Goal: Information Seeking & Learning: Learn about a topic

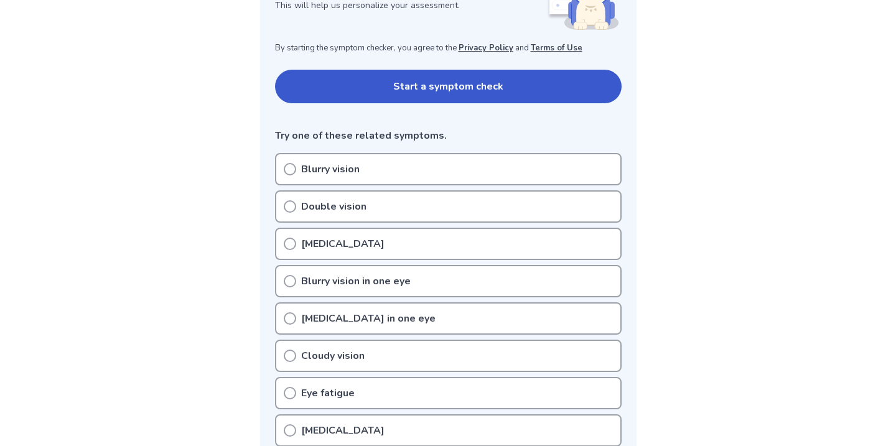
scroll to position [225, 0]
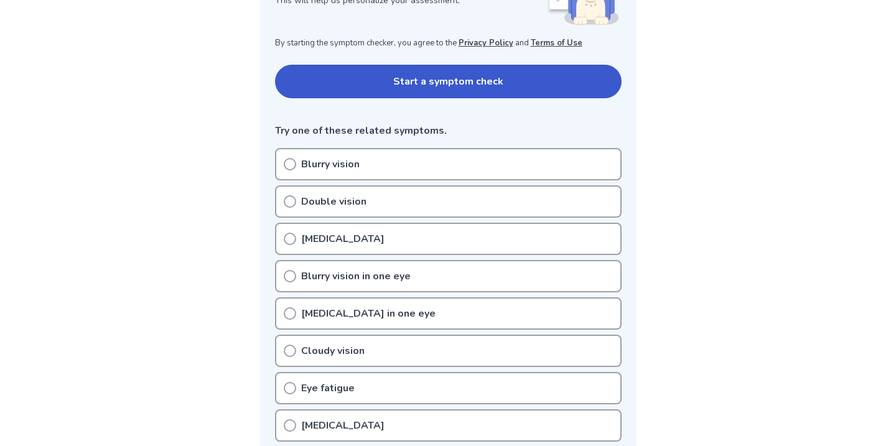
click at [342, 164] on p "Blurry vision" at bounding box center [330, 164] width 58 height 15
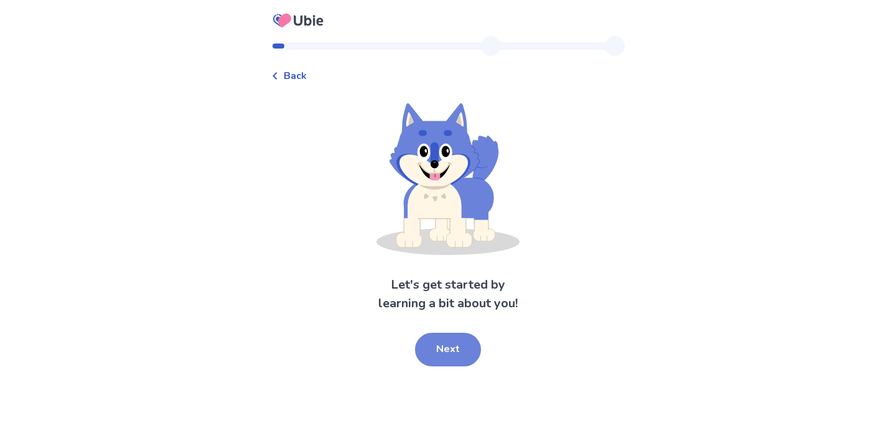
click at [429, 345] on button "Next" at bounding box center [448, 350] width 66 height 34
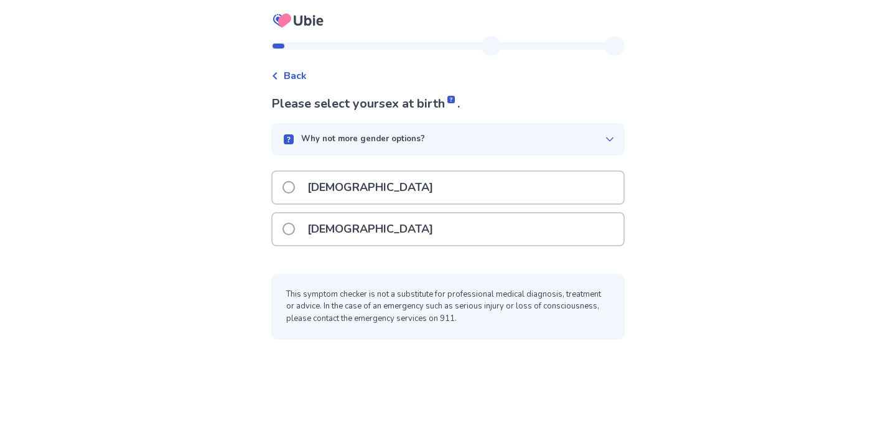
click at [388, 193] on div "Male" at bounding box center [447, 188] width 351 height 32
click at [503, 230] on div "Female" at bounding box center [447, 229] width 351 height 32
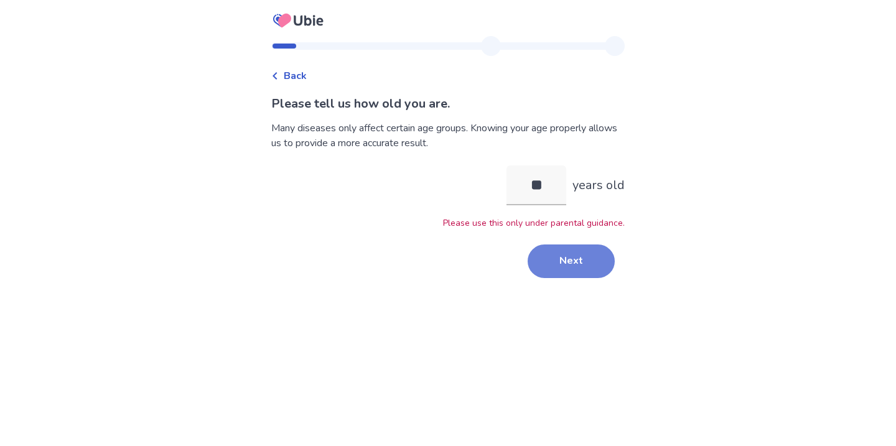
type input "**"
click at [554, 271] on button "Next" at bounding box center [570, 261] width 87 height 34
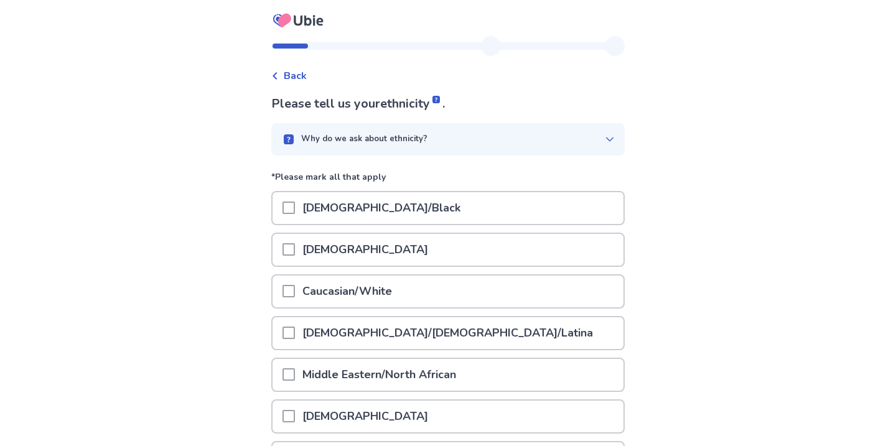
click at [465, 206] on div "African American/Black" at bounding box center [447, 208] width 351 height 32
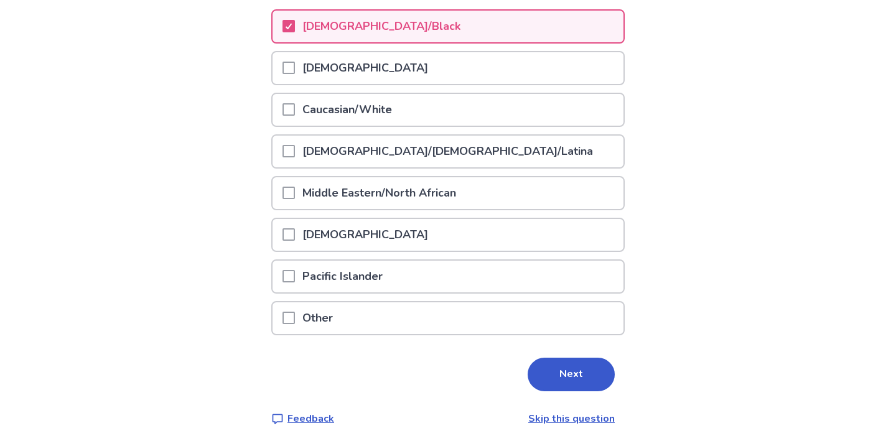
scroll to position [181, 0]
click at [565, 368] on button "Next" at bounding box center [570, 375] width 87 height 34
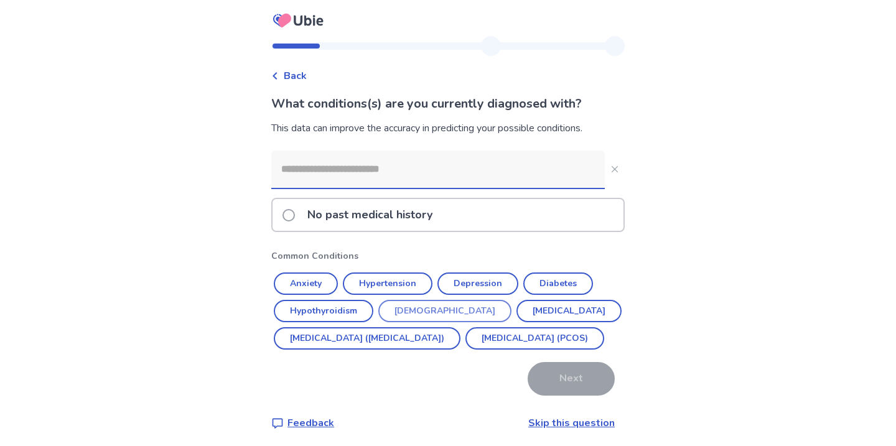
click at [421, 307] on button "Asthma" at bounding box center [444, 311] width 133 height 22
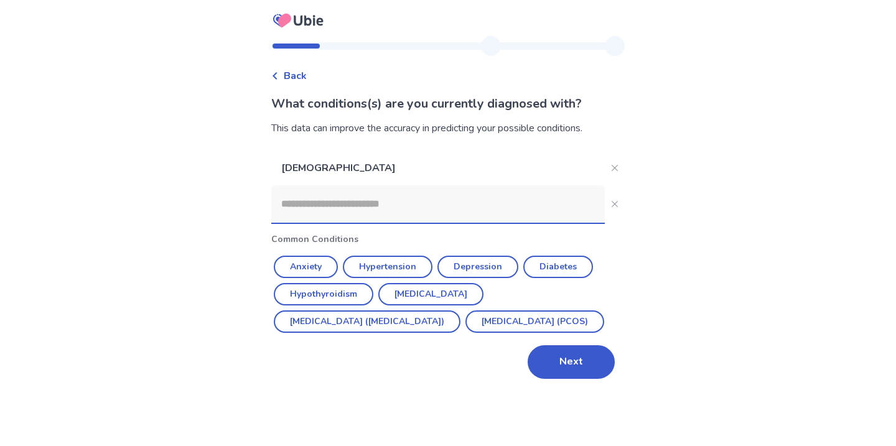
click at [473, 211] on input at bounding box center [437, 203] width 333 height 37
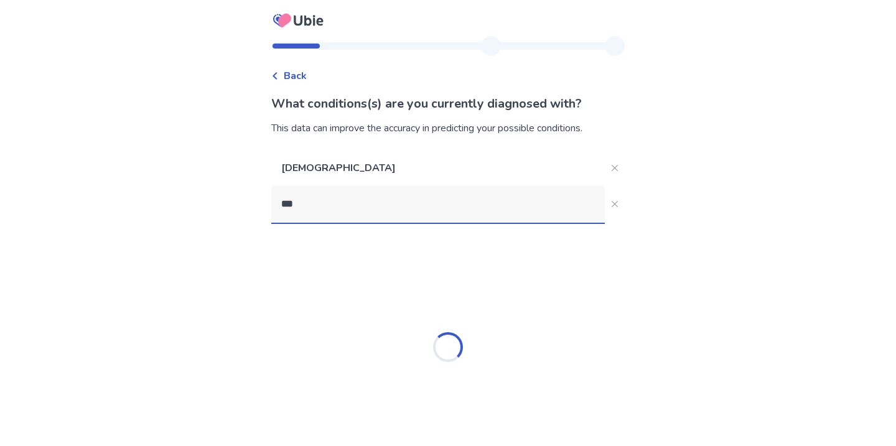
type input "****"
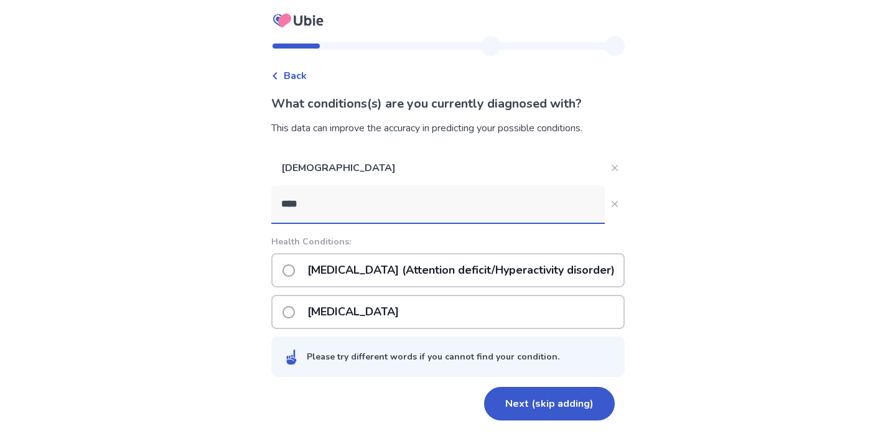
click at [463, 267] on p "ADHD (Attention deficit/Hyperactivity disorder)" at bounding box center [461, 270] width 322 height 32
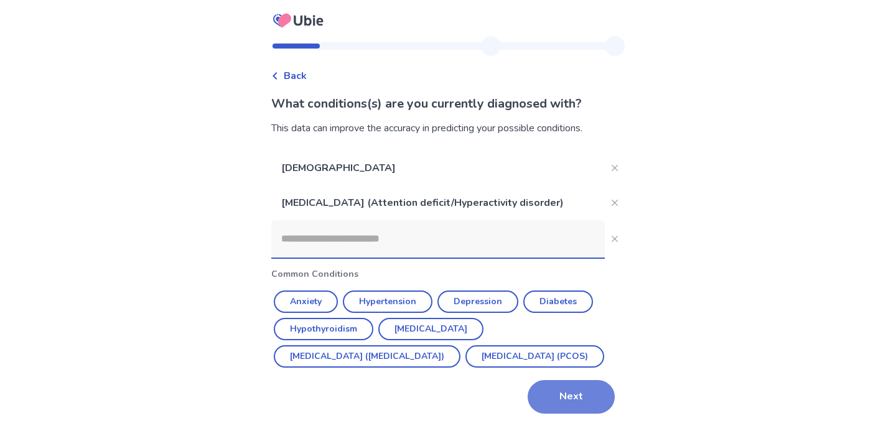
click at [556, 414] on button "Next" at bounding box center [570, 397] width 87 height 34
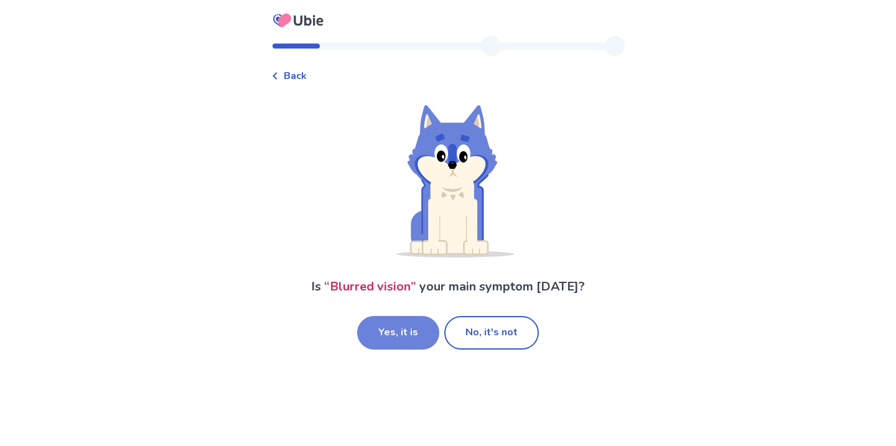
click at [425, 333] on button "Yes, it is" at bounding box center [398, 333] width 82 height 34
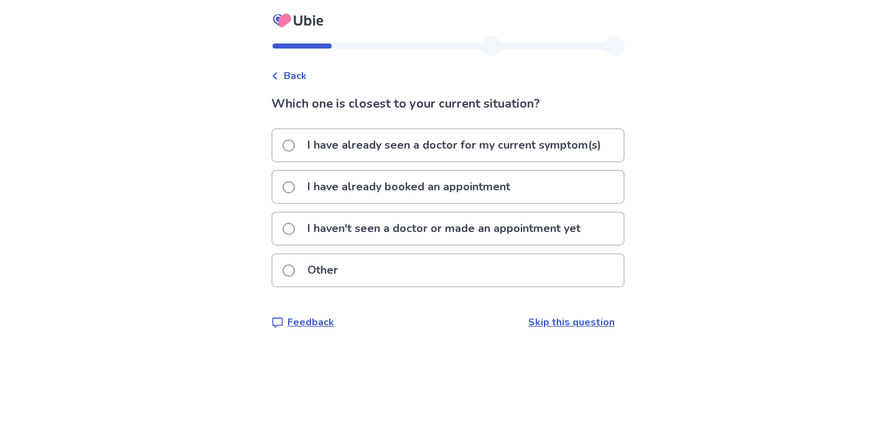
click at [366, 148] on p "I have already seen a doctor for my current symptom(s)" at bounding box center [454, 145] width 308 height 32
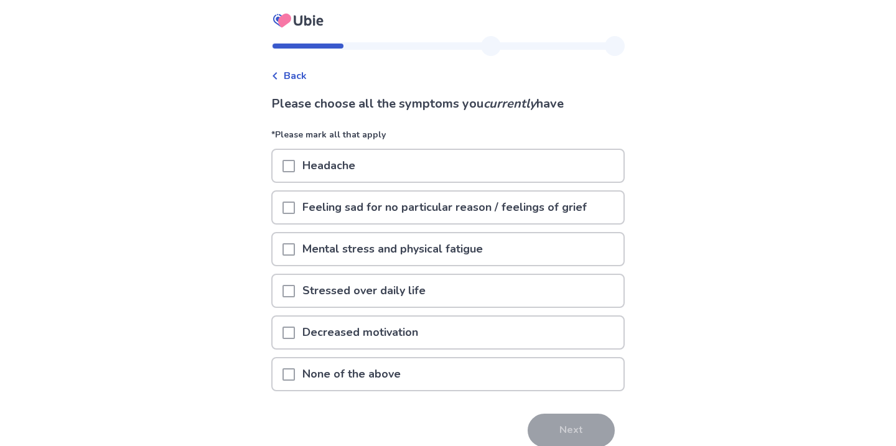
click at [313, 170] on p "Headache" at bounding box center [329, 166] width 68 height 32
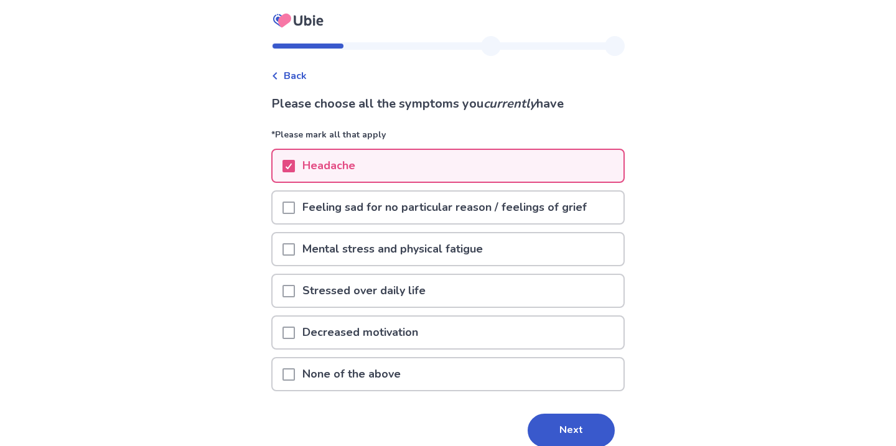
click at [323, 208] on p "Feeling sad for no particular reason / feelings of grief" at bounding box center [444, 208] width 299 height 32
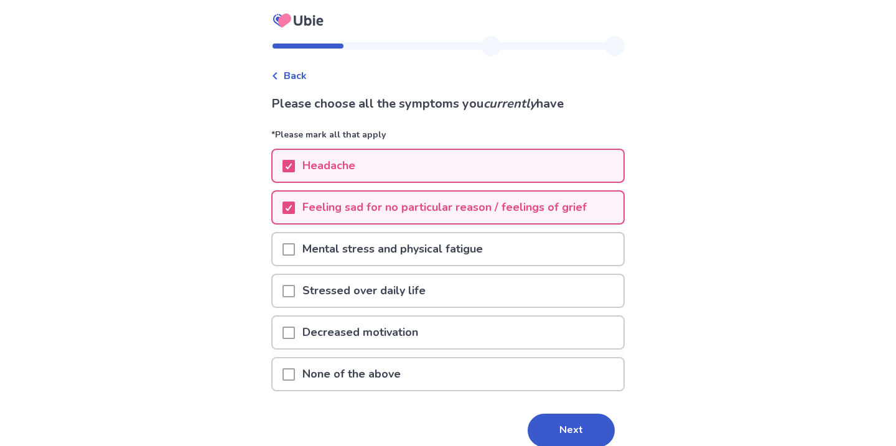
click at [329, 295] on p "Stressed over daily life" at bounding box center [364, 291] width 138 height 32
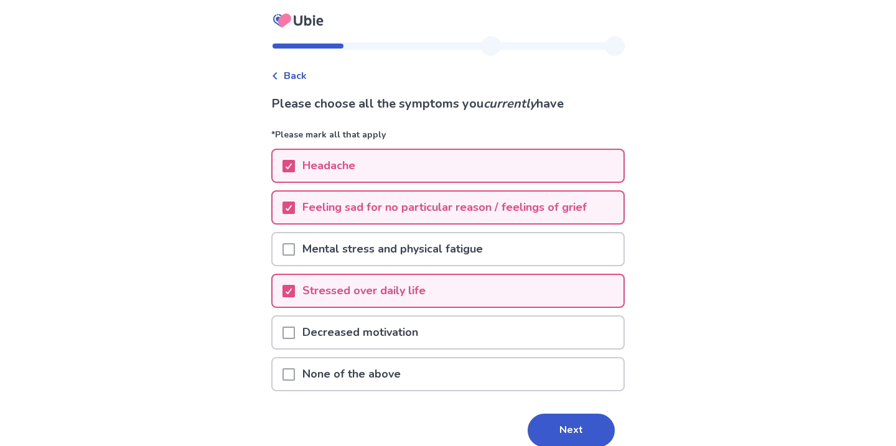
click at [325, 244] on p "Mental stress and physical fatigue" at bounding box center [392, 249] width 195 height 32
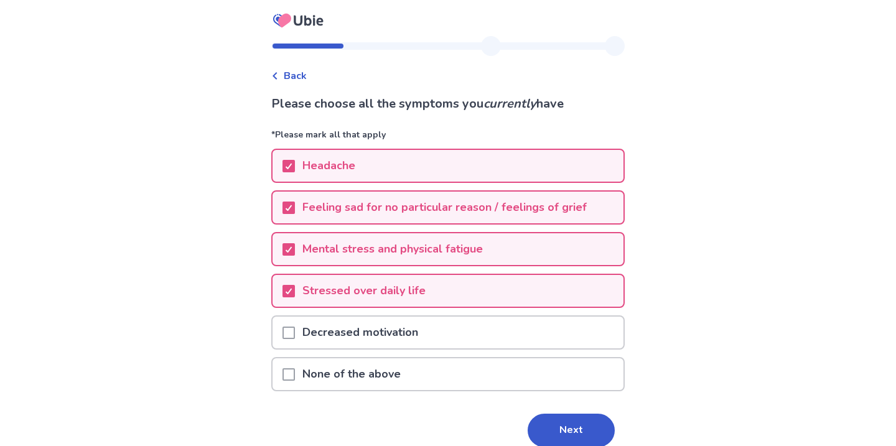
click at [474, 245] on p "Mental stress and physical fatigue" at bounding box center [392, 249] width 195 height 32
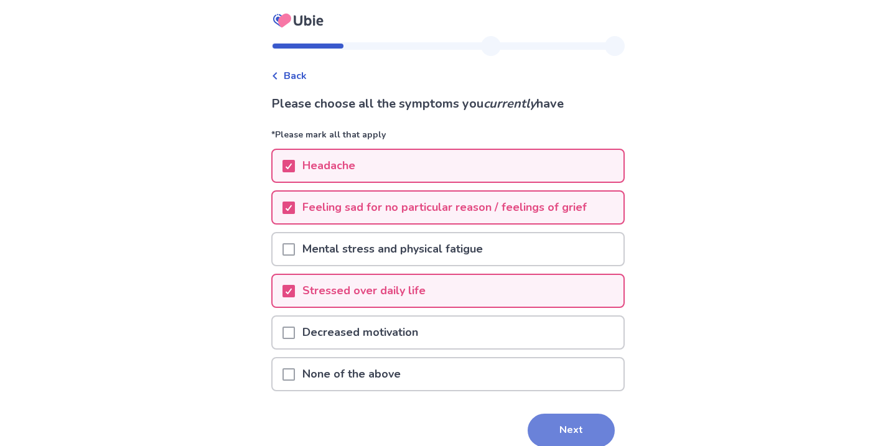
click at [555, 429] on button "Next" at bounding box center [570, 431] width 87 height 34
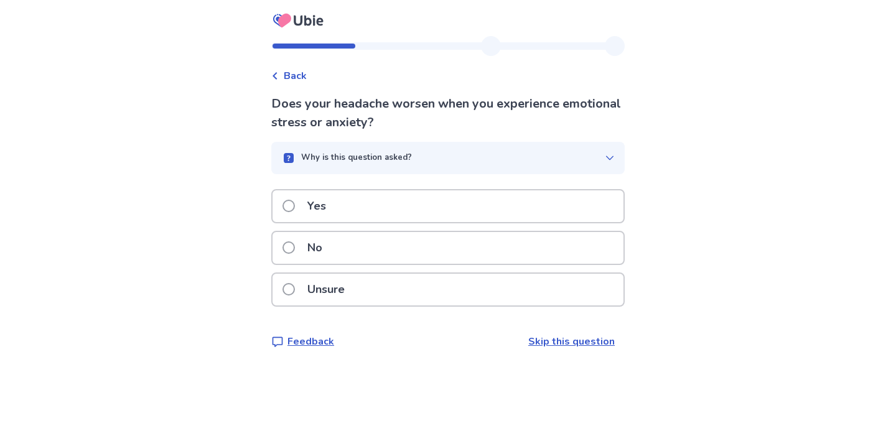
click at [490, 255] on div "No" at bounding box center [447, 248] width 351 height 32
click at [455, 245] on div "No" at bounding box center [447, 248] width 351 height 32
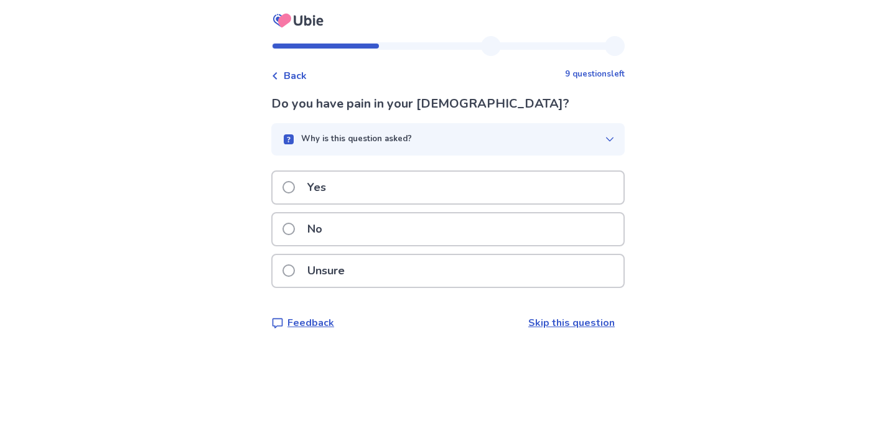
click at [431, 228] on div "No" at bounding box center [447, 229] width 351 height 32
click at [402, 224] on div "No" at bounding box center [447, 229] width 351 height 32
click at [386, 199] on div "Yes" at bounding box center [447, 188] width 351 height 32
click at [393, 226] on div "No" at bounding box center [447, 229] width 351 height 32
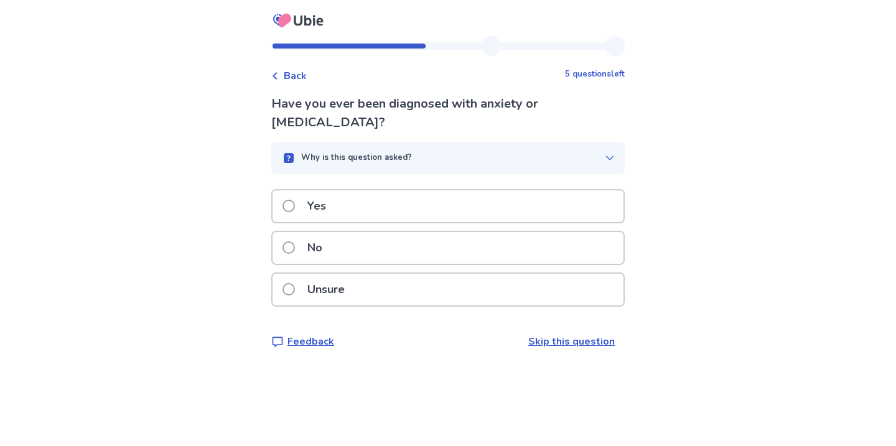
click at [386, 237] on div "No" at bounding box center [447, 248] width 351 height 32
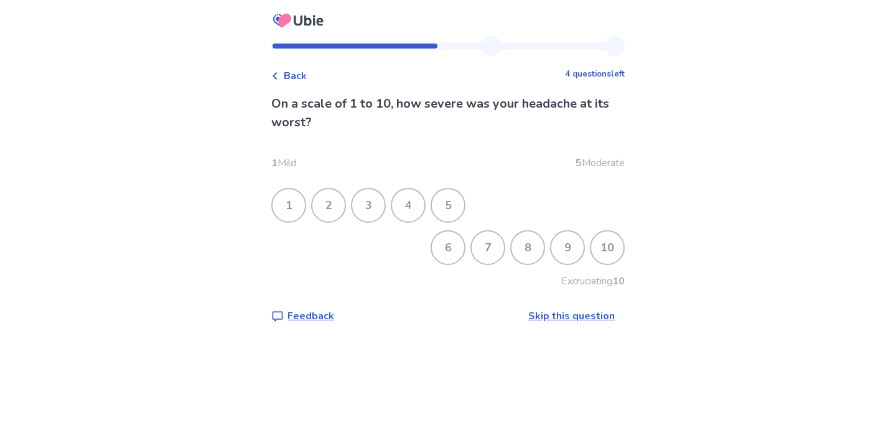
click at [450, 208] on div "5" at bounding box center [448, 205] width 32 height 32
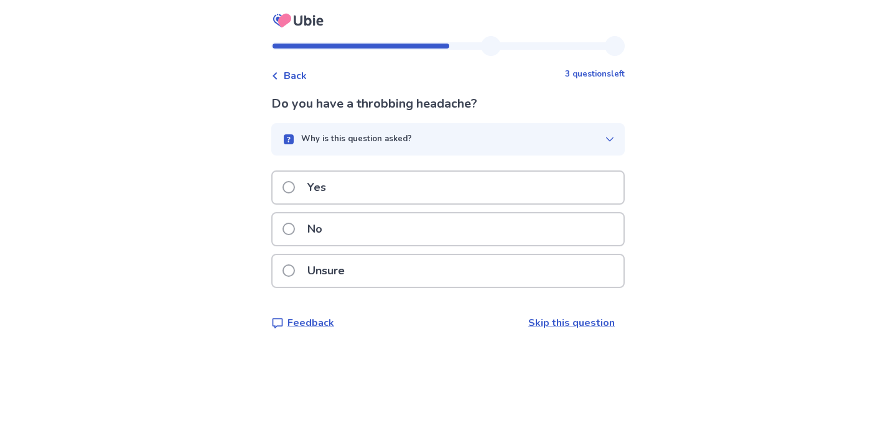
click at [453, 186] on div "Yes" at bounding box center [447, 188] width 351 height 32
click at [442, 231] on div "No" at bounding box center [447, 229] width 351 height 32
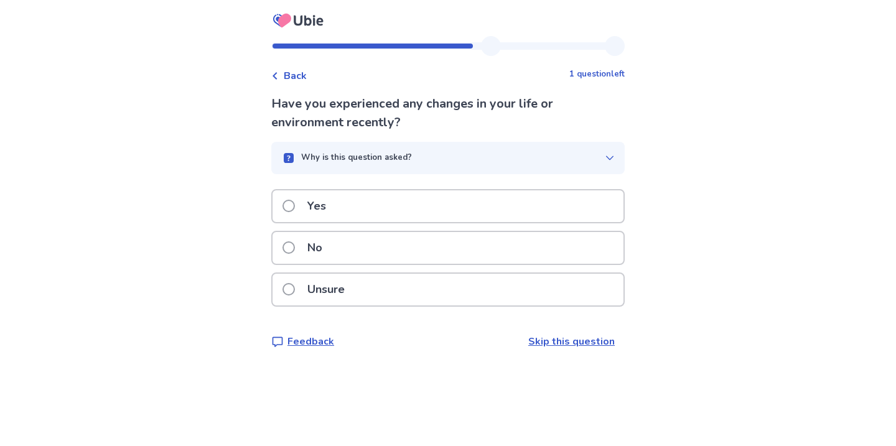
click at [432, 201] on div "Yes" at bounding box center [447, 206] width 351 height 32
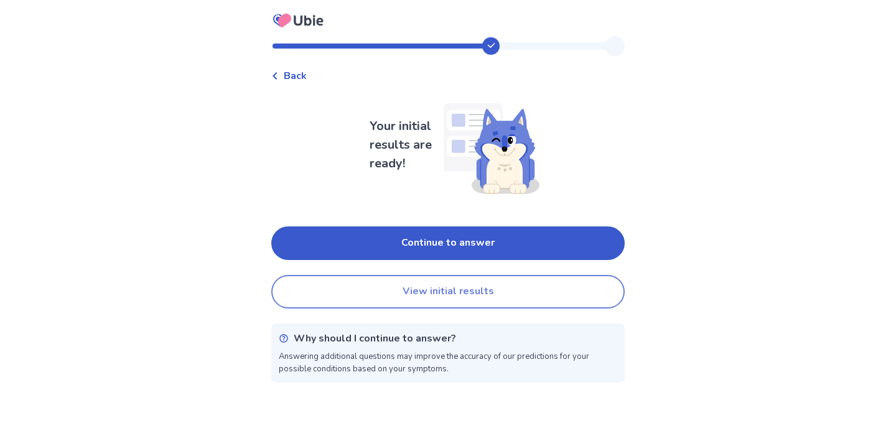
click at [440, 297] on button "View initial results" at bounding box center [447, 292] width 353 height 34
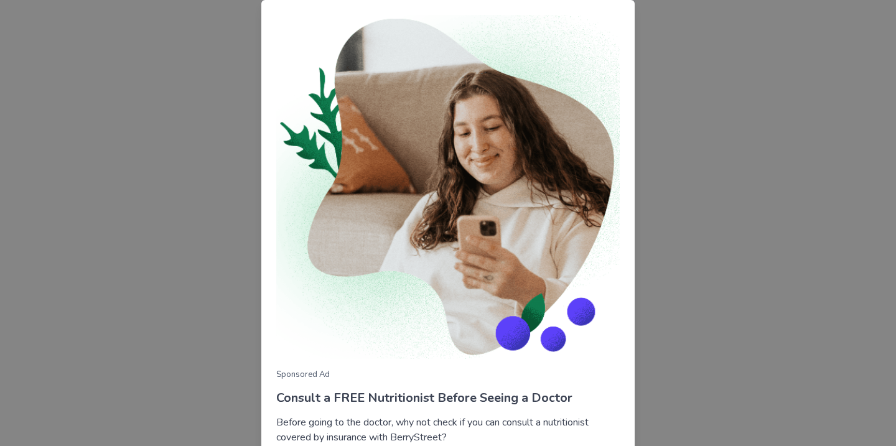
scroll to position [98, 0]
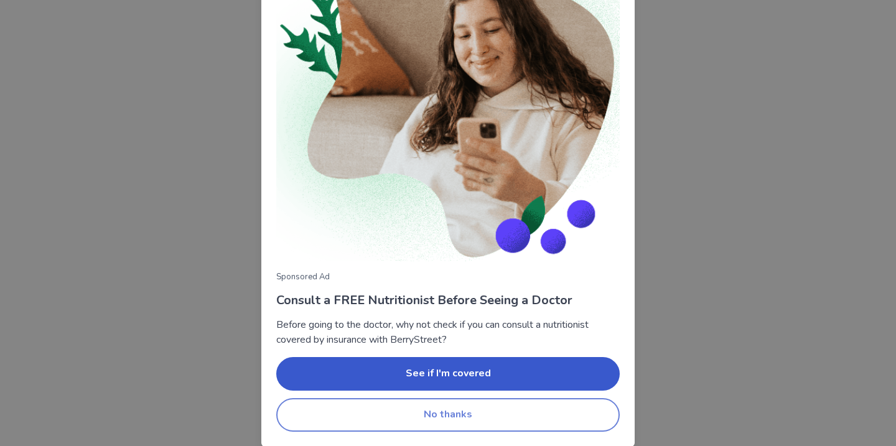
click at [465, 408] on button "No thanks" at bounding box center [447, 415] width 343 height 34
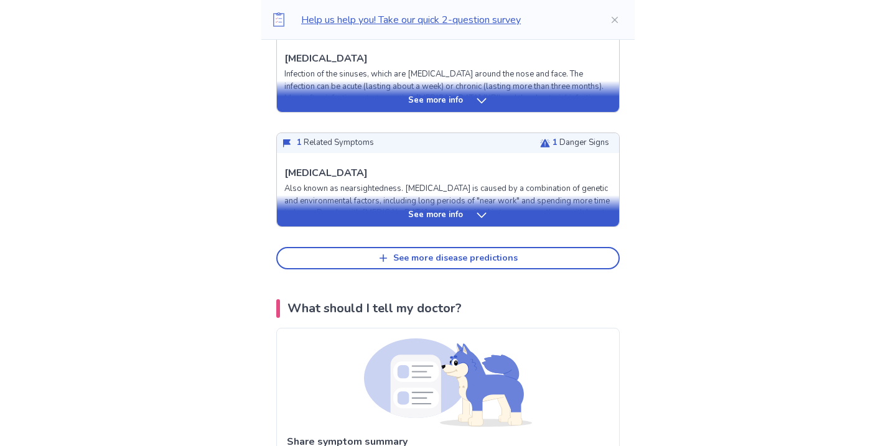
scroll to position [611, 0]
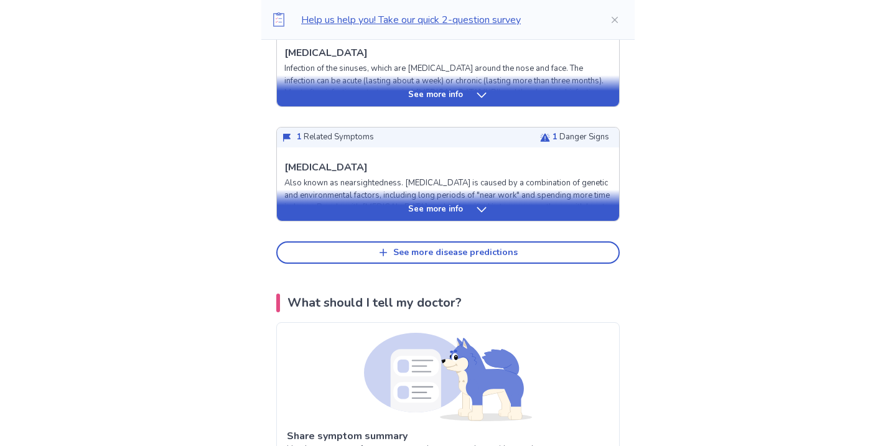
click at [398, 215] on div "See more info" at bounding box center [448, 205] width 342 height 31
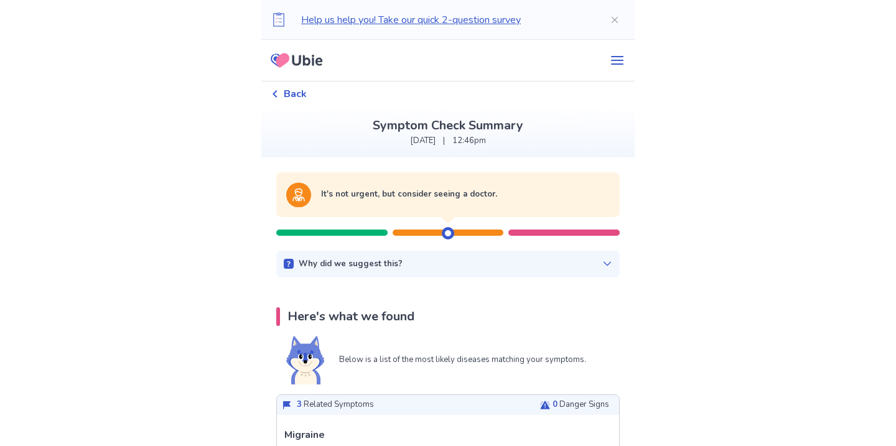
scroll to position [0, 0]
click at [287, 91] on div "Back" at bounding box center [288, 93] width 35 height 15
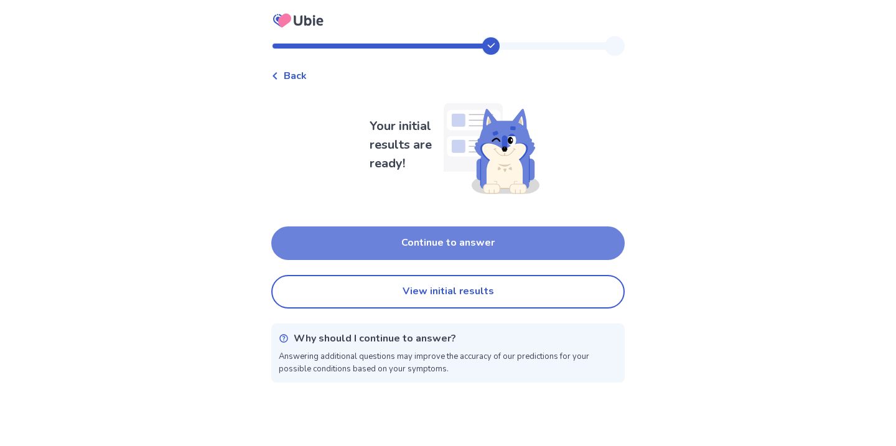
click at [405, 237] on button "Continue to answer" at bounding box center [447, 243] width 353 height 34
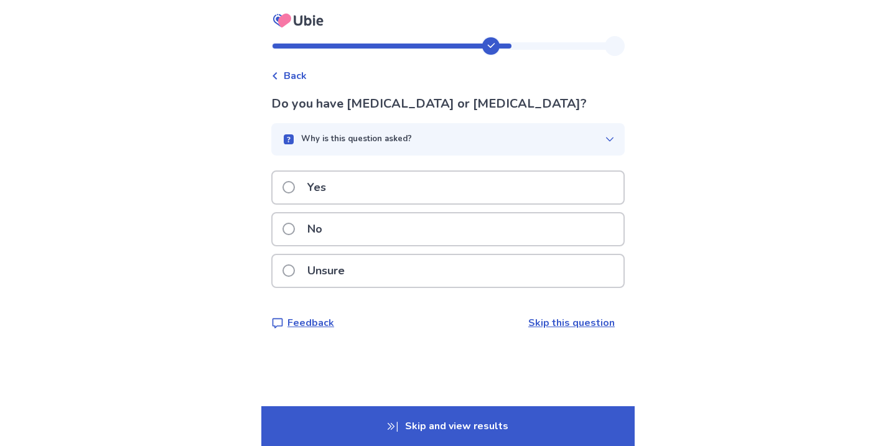
click at [405, 237] on div "No" at bounding box center [447, 229] width 351 height 32
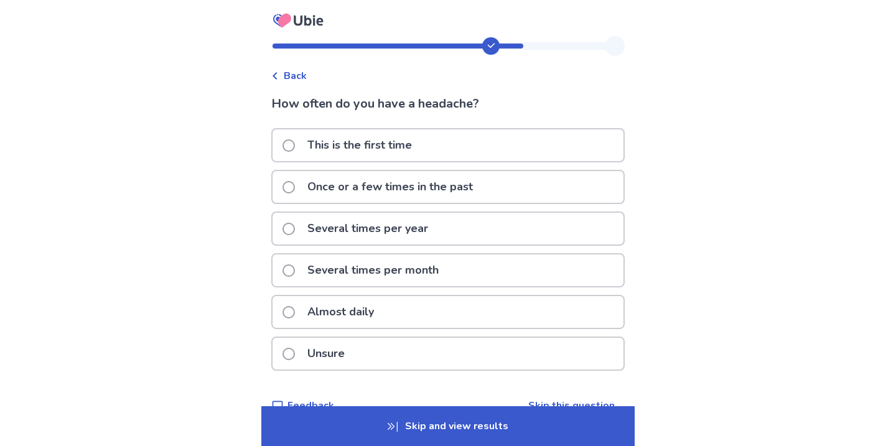
click at [414, 188] on p "Once or a few times in the past" at bounding box center [390, 187] width 180 height 32
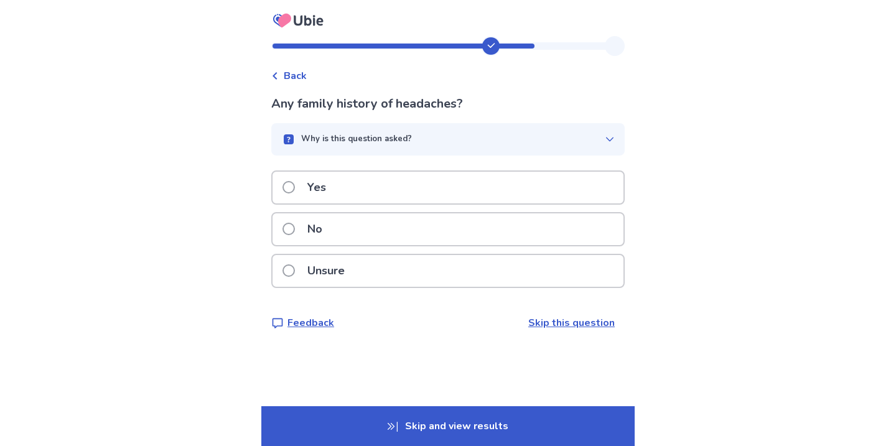
click at [406, 190] on div "Yes" at bounding box center [447, 188] width 351 height 32
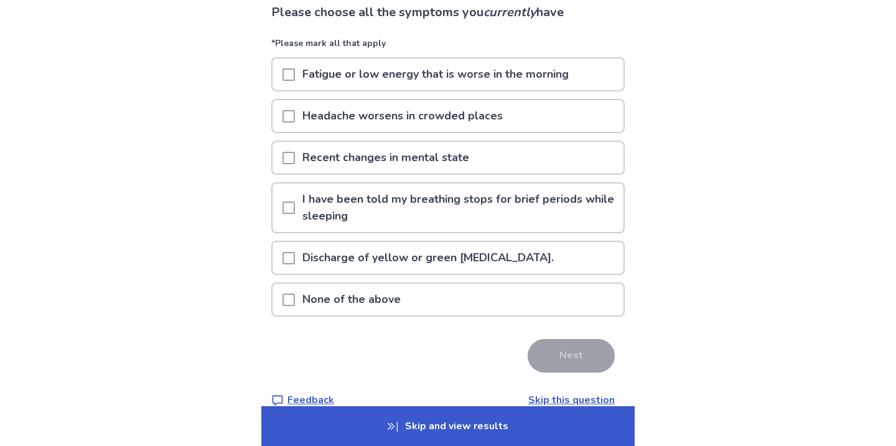
scroll to position [95, 0]
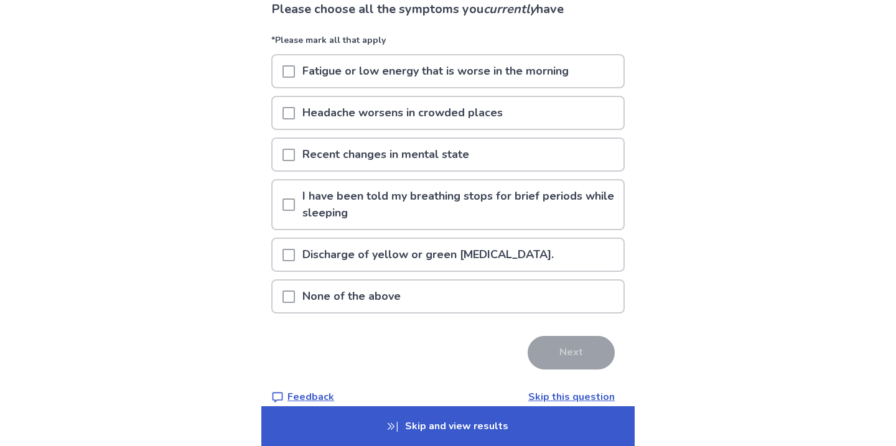
click at [397, 76] on p "Fatigue or low energy that is worse in the morning" at bounding box center [435, 71] width 281 height 32
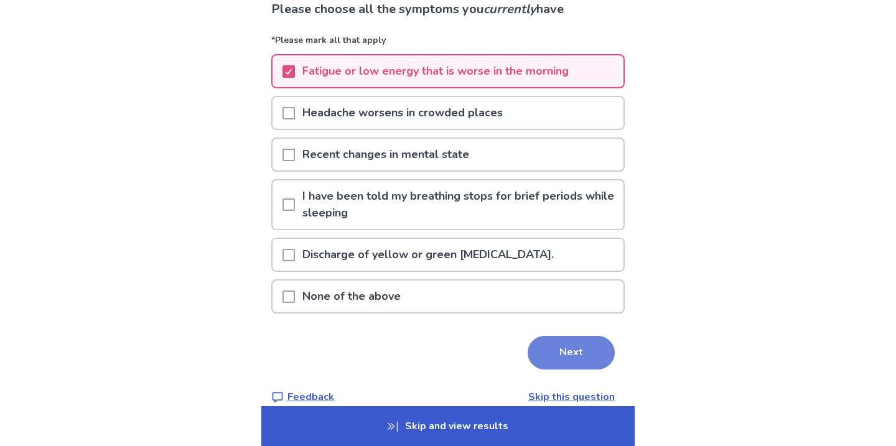
click at [569, 353] on button "Next" at bounding box center [570, 353] width 87 height 34
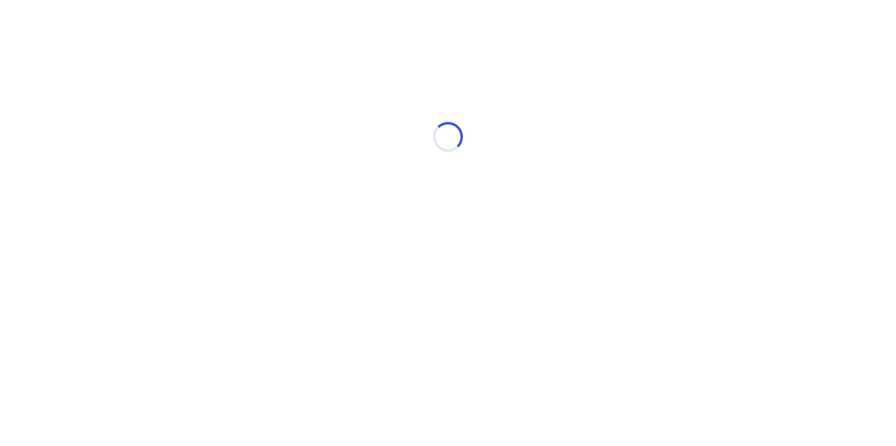
scroll to position [0, 0]
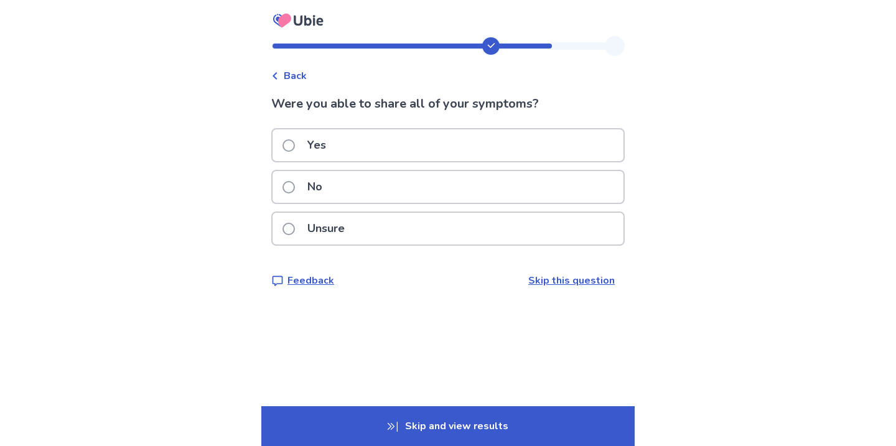
click at [469, 137] on div "Yes" at bounding box center [447, 145] width 351 height 32
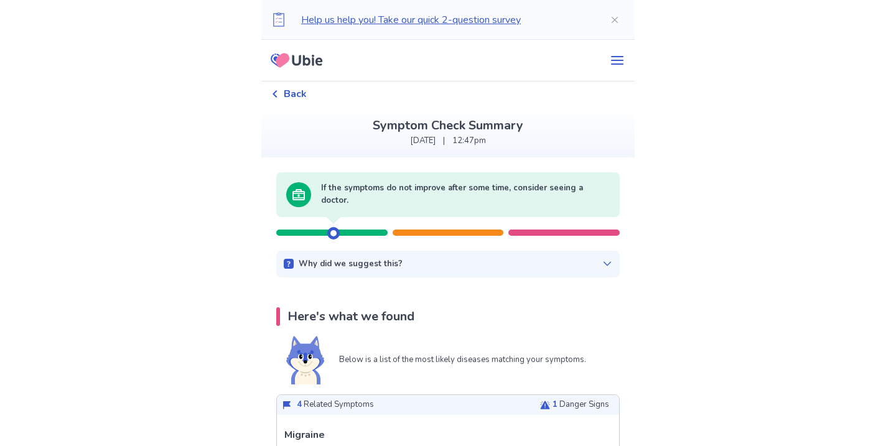
click at [278, 58] on icon at bounding box center [276, 60] width 4 height 6
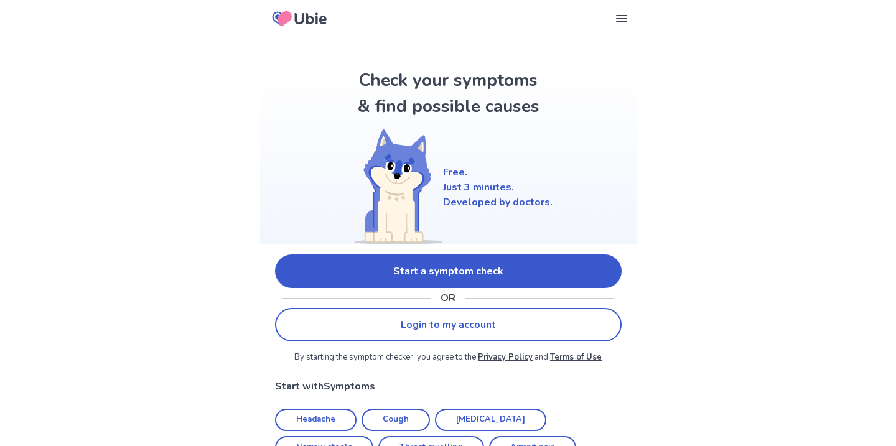
click at [409, 278] on link "Start a symptom check" at bounding box center [448, 271] width 346 height 34
